Goal: Task Accomplishment & Management: Complete application form

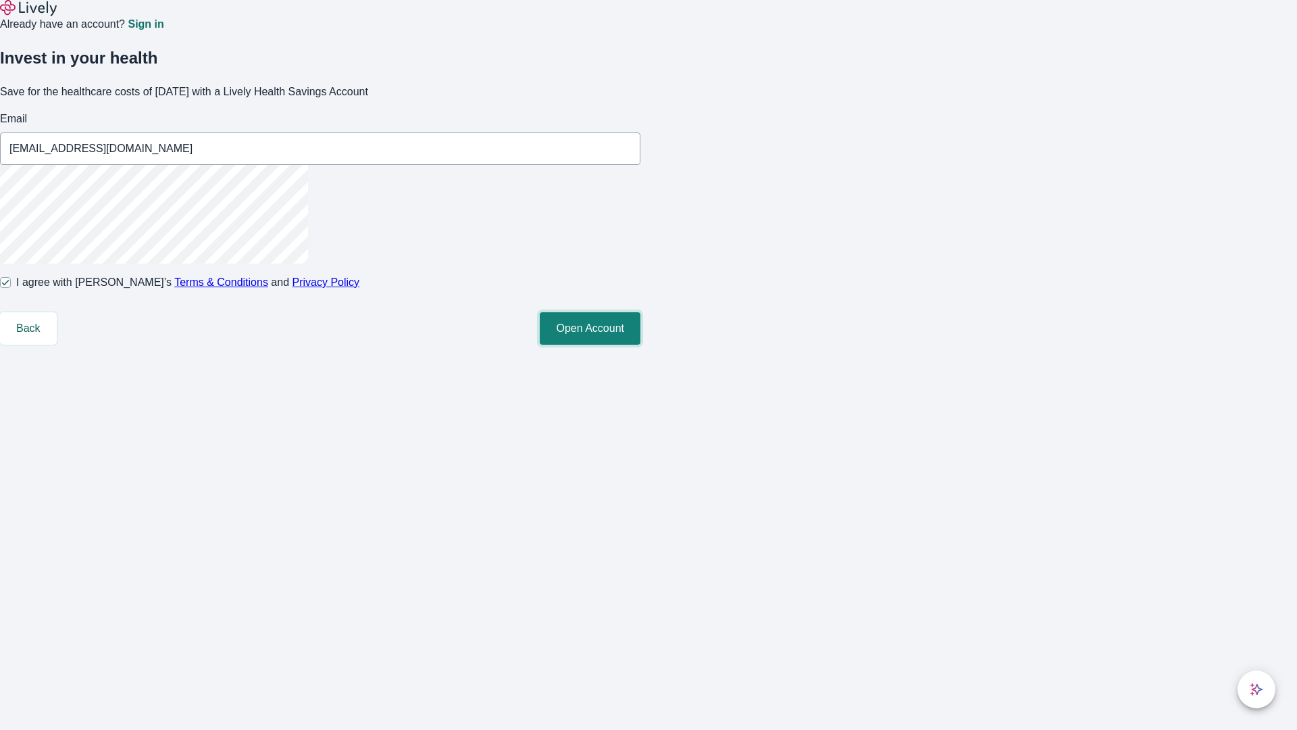
click at [641, 345] on button "Open Account" at bounding box center [590, 328] width 101 height 32
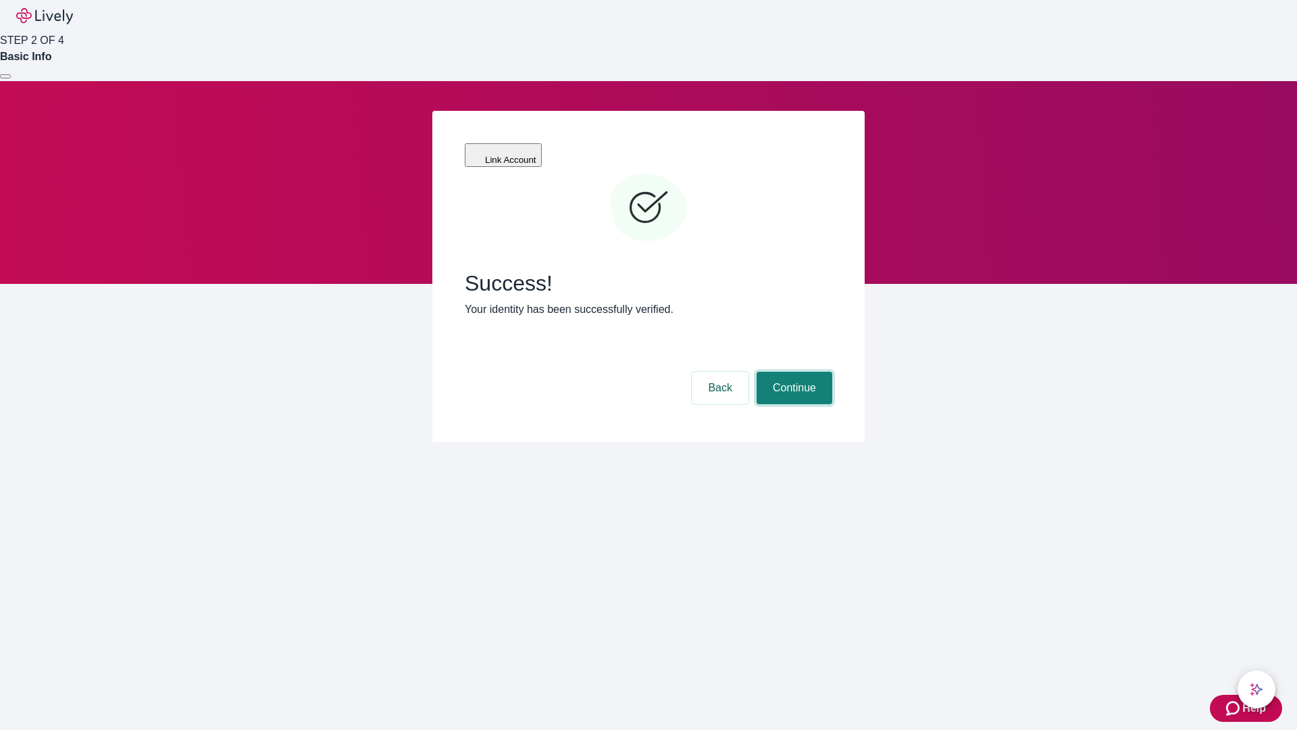
click at [793, 372] on button "Continue" at bounding box center [795, 388] width 76 height 32
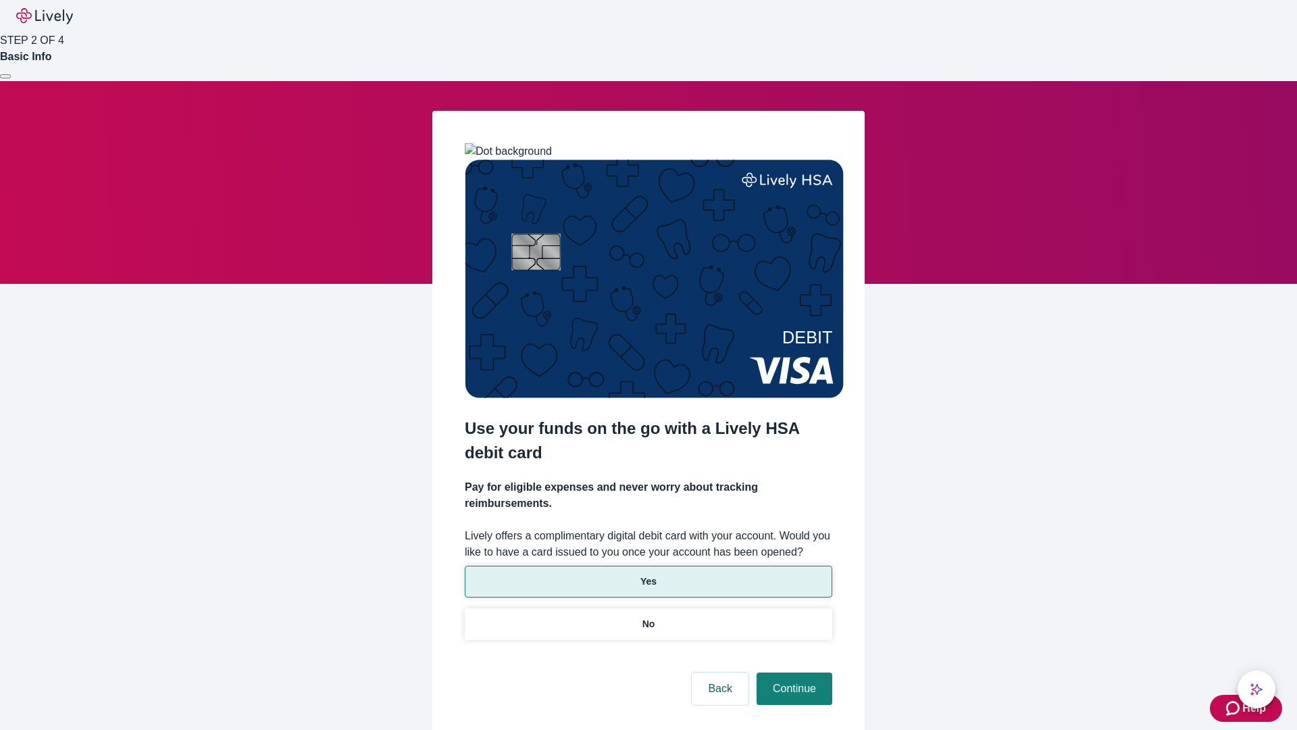
click at [648, 574] on p "Yes" at bounding box center [649, 581] width 16 height 14
click at [793, 672] on button "Continue" at bounding box center [795, 688] width 76 height 32
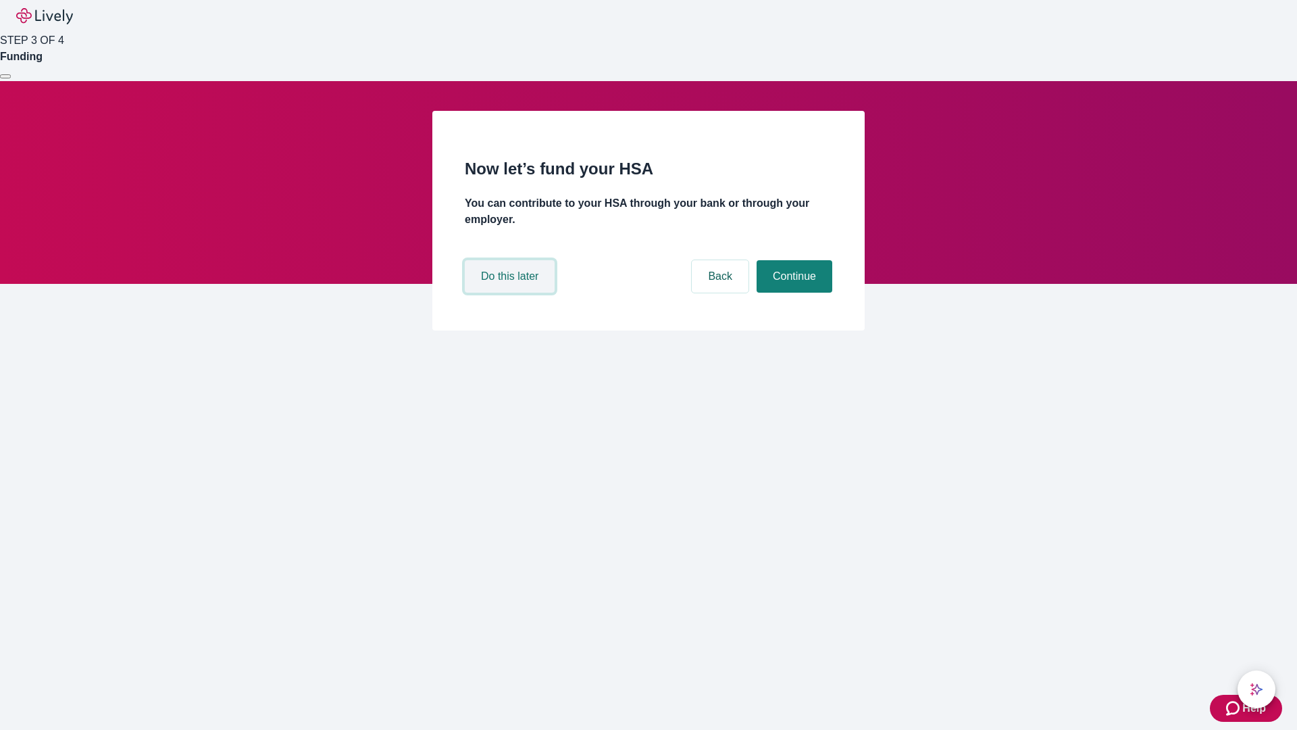
click at [511, 293] on button "Do this later" at bounding box center [510, 276] width 90 height 32
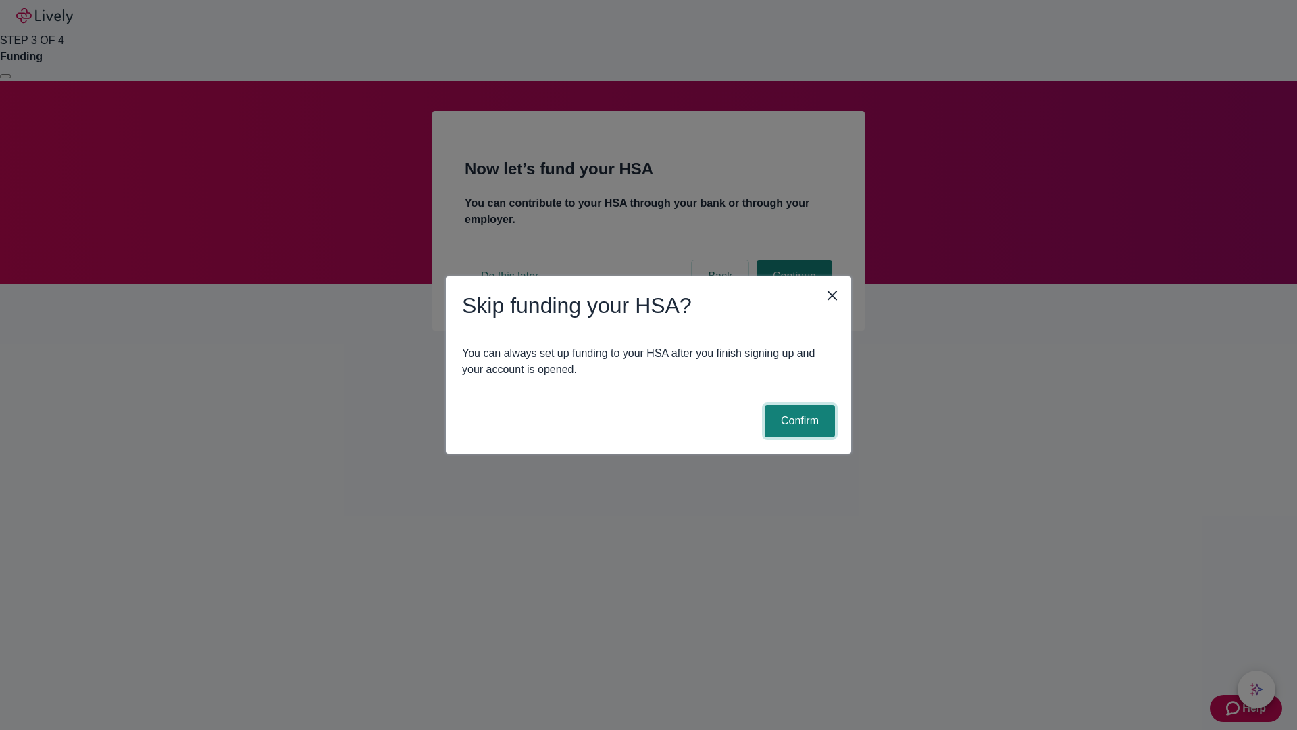
click at [798, 421] on button "Confirm" at bounding box center [800, 421] width 70 height 32
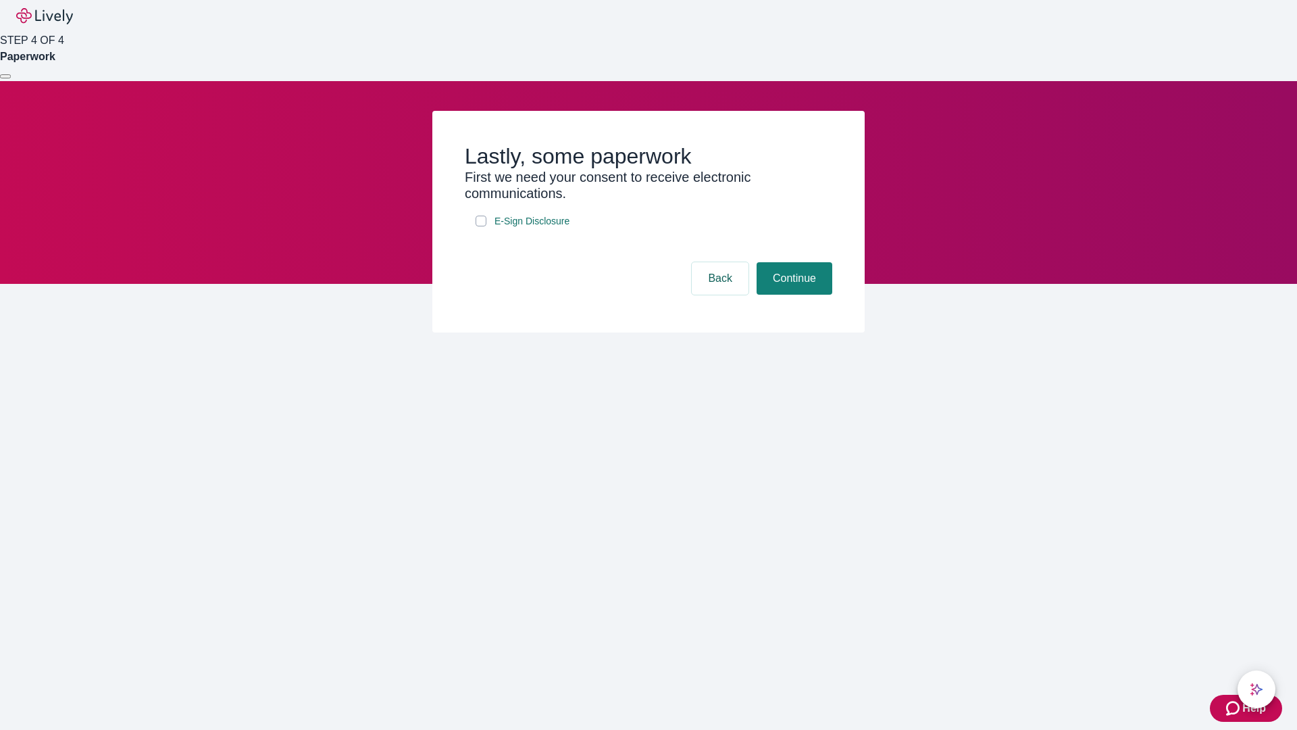
click at [481, 226] on input "E-Sign Disclosure" at bounding box center [481, 221] width 11 height 11
checkbox input "true"
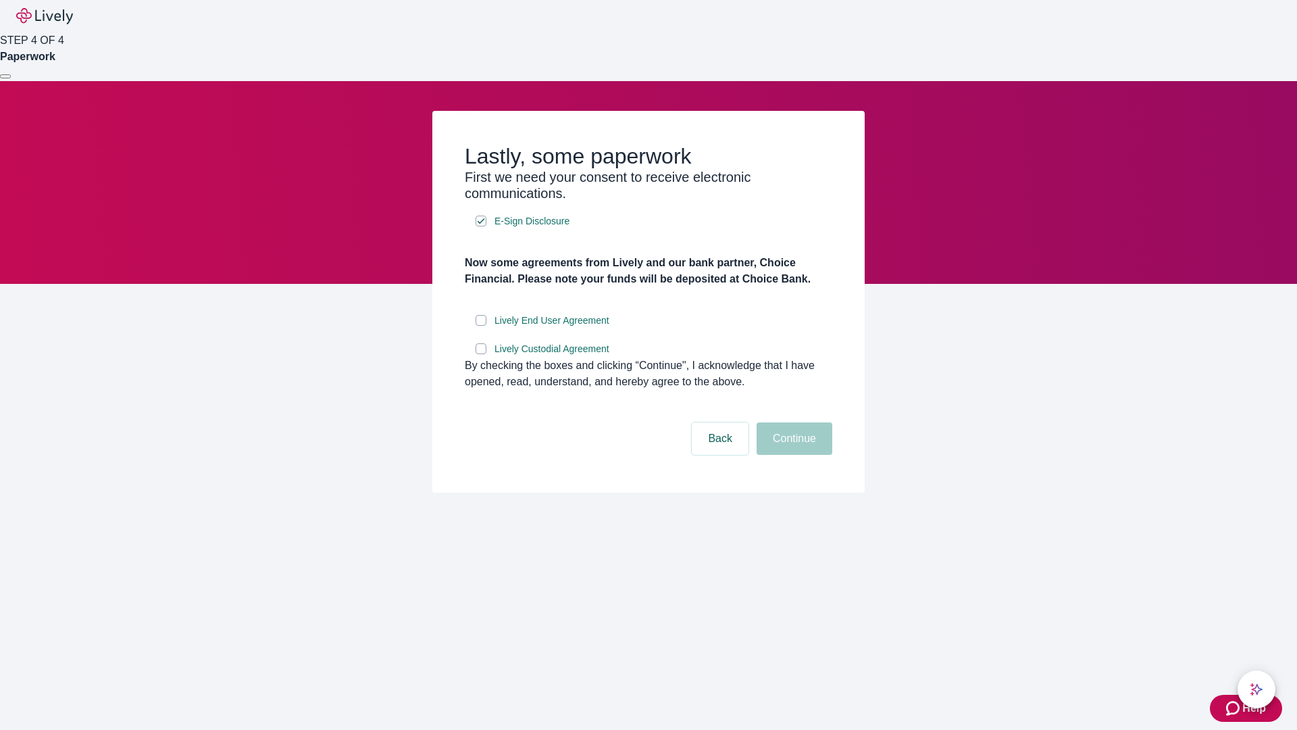
click at [481, 326] on input "Lively End User Agreement" at bounding box center [481, 320] width 11 height 11
checkbox input "true"
click at [481, 354] on input "Lively Custodial Agreement" at bounding box center [481, 348] width 11 height 11
checkbox input "true"
click at [793, 455] on button "Continue" at bounding box center [795, 438] width 76 height 32
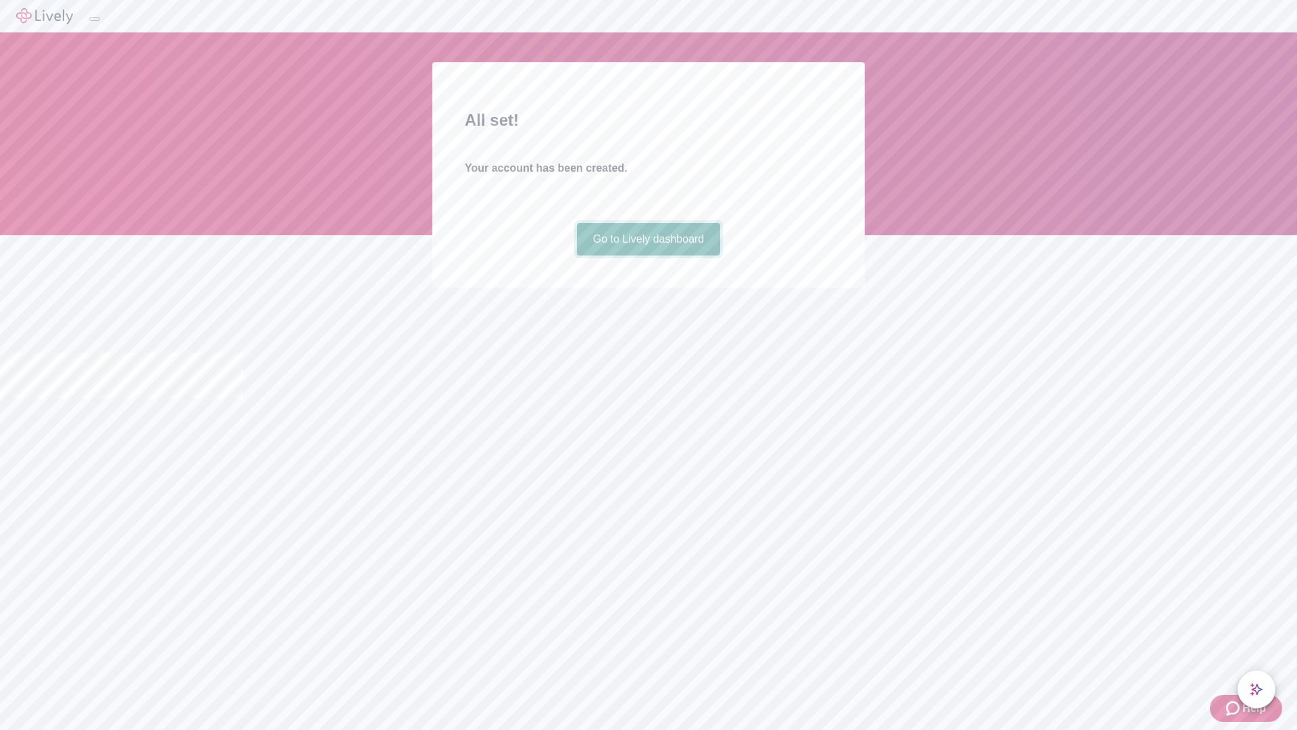
click at [648, 255] on link "Go to Lively dashboard" at bounding box center [649, 239] width 144 height 32
